Goal: Download file/media

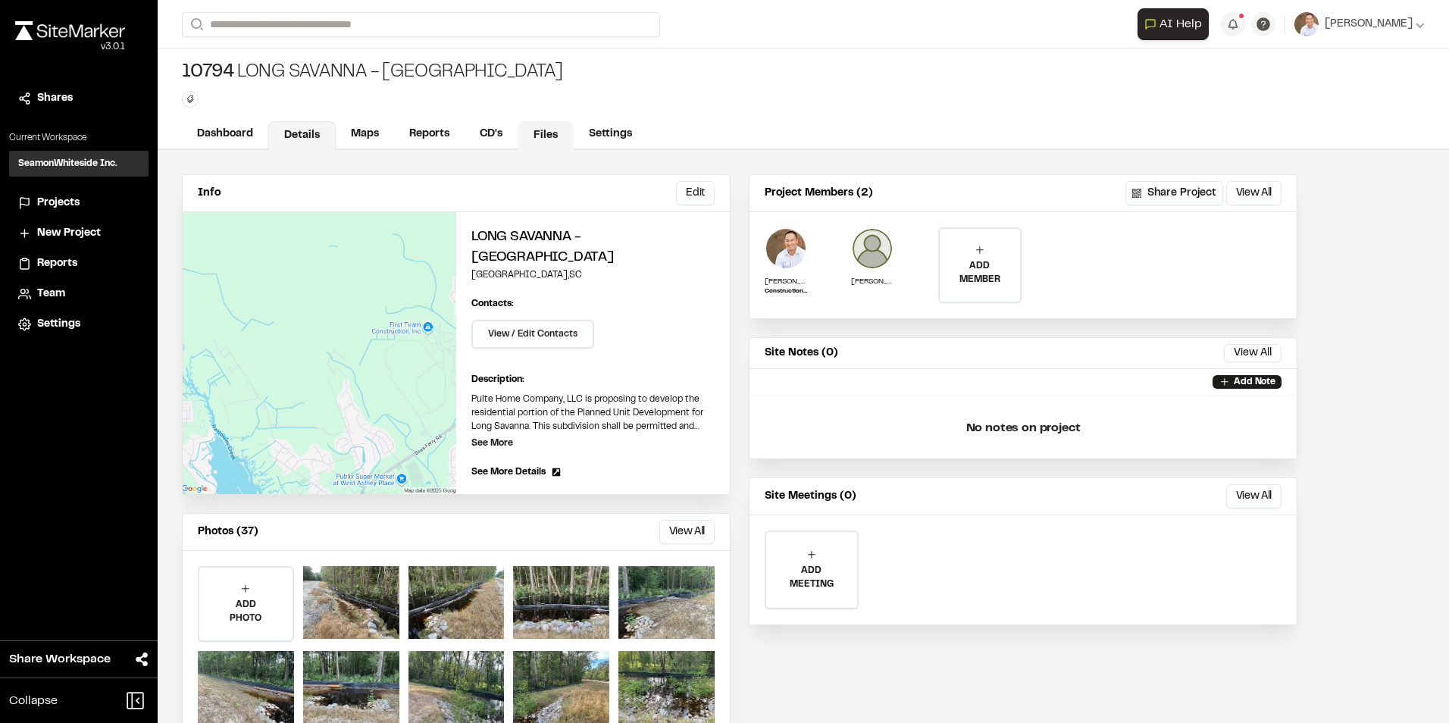
click at [534, 133] on link "Files" at bounding box center [546, 135] width 56 height 29
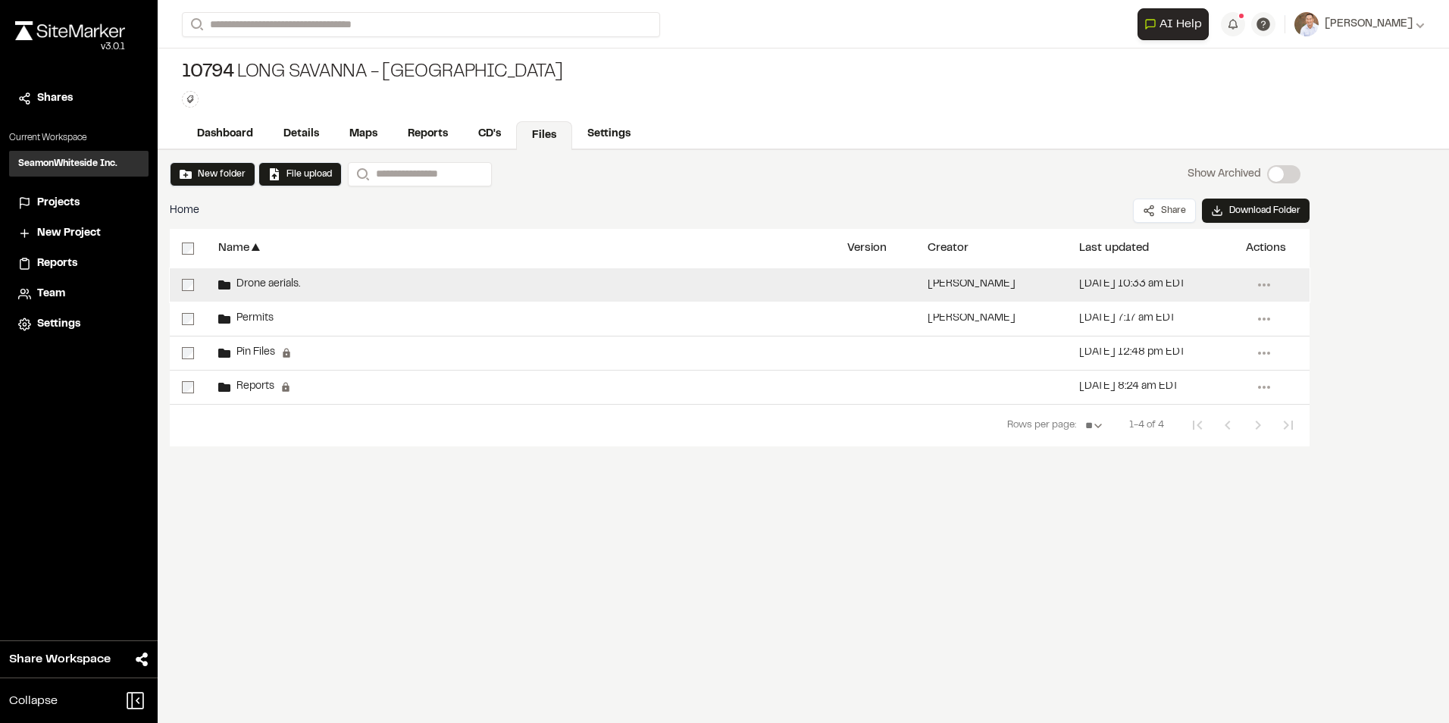
click at [287, 281] on span "Drone aerials." at bounding box center [265, 285] width 70 height 10
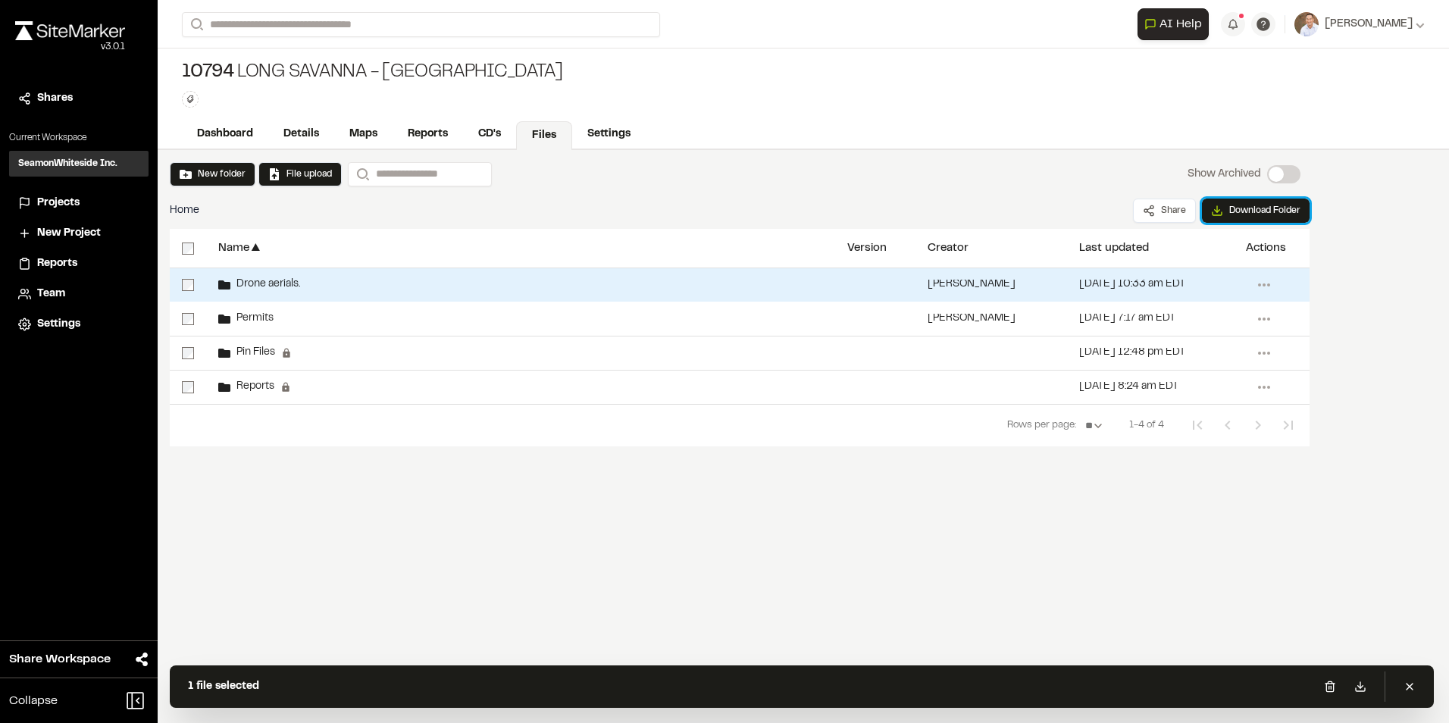
click at [1270, 202] on button "Download Folder" at bounding box center [1256, 211] width 108 height 24
